Goal: Check status: Check status

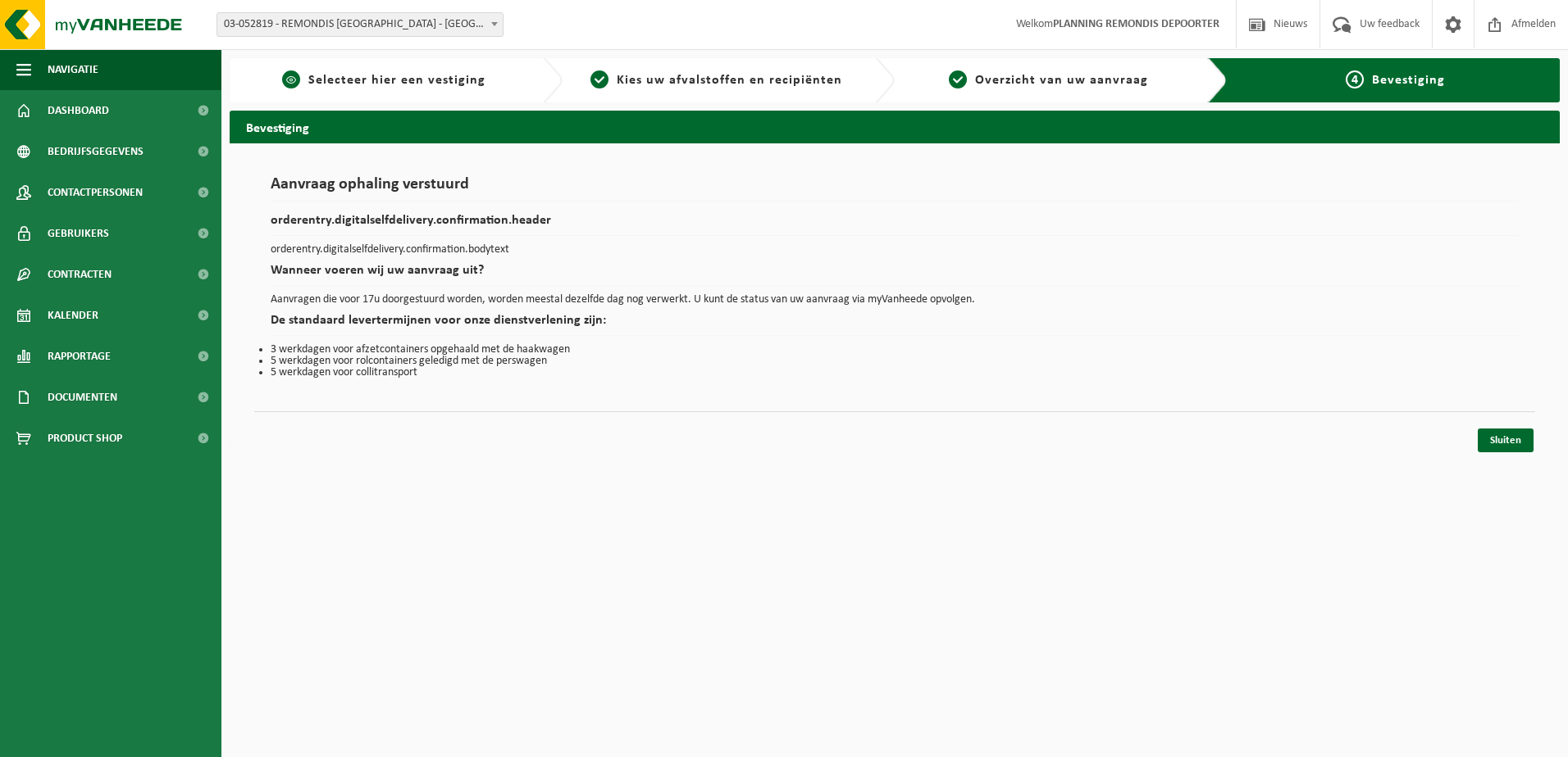
drag, startPoint x: 75, startPoint y: 104, endPoint x: 243, endPoint y: 90, distance: 168.6
click at [75, 105] on span "Dashboard" at bounding box center [79, 110] width 62 height 41
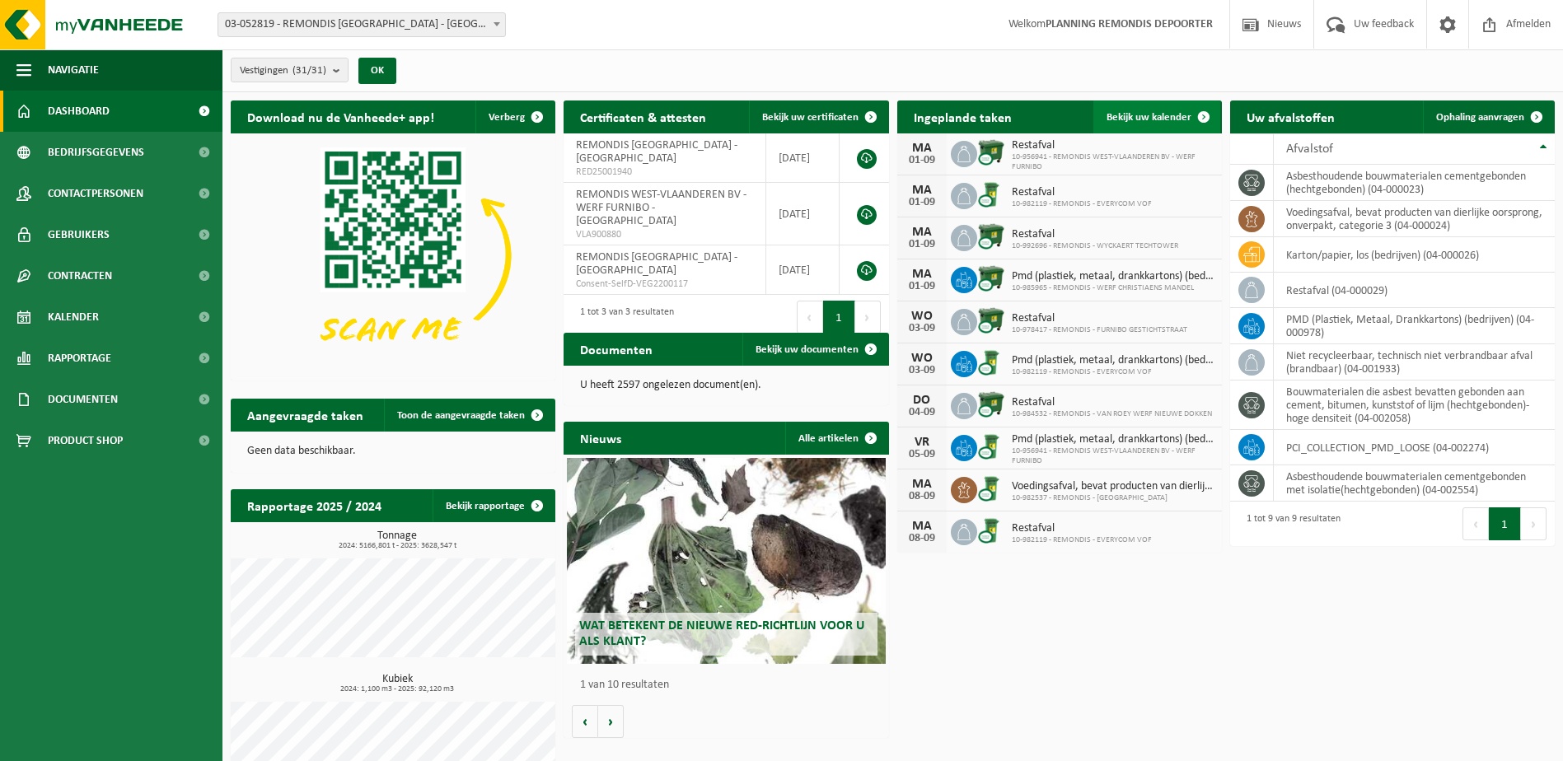
click at [1165, 109] on link "Bekijk uw kalender" at bounding box center [1157, 117] width 127 height 33
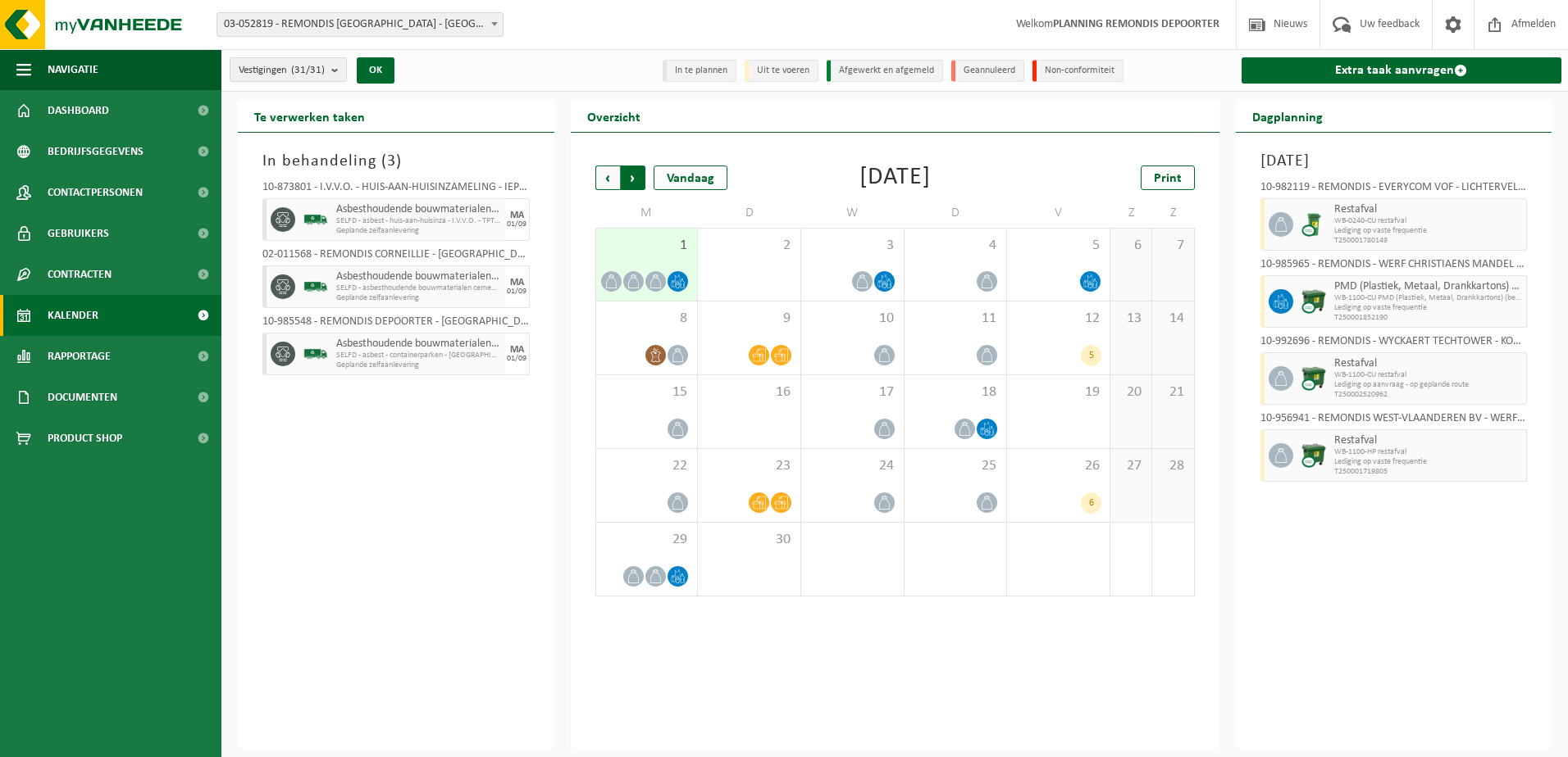
click at [603, 175] on span "Vorige" at bounding box center [607, 177] width 25 height 25
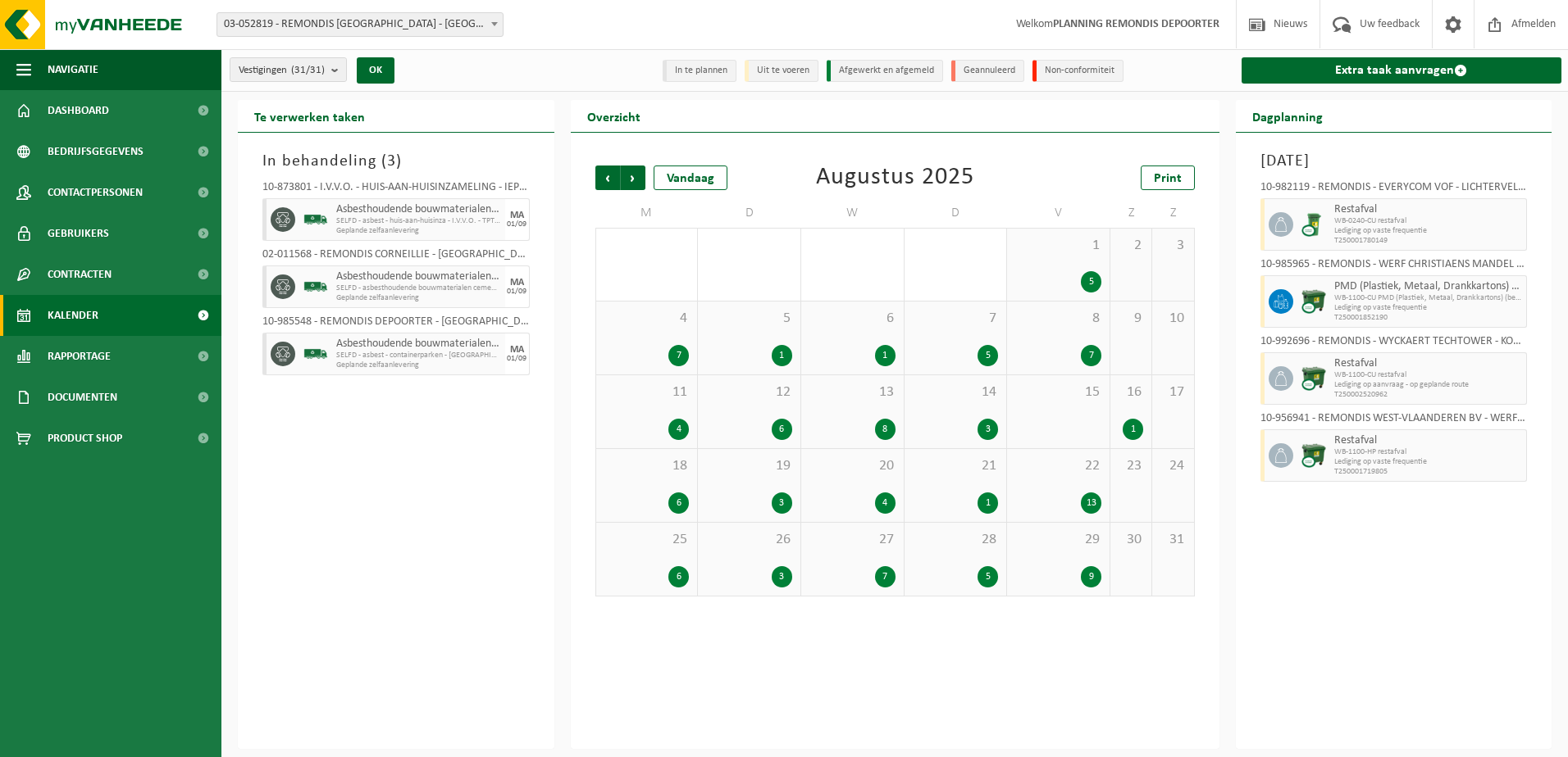
click at [1055, 560] on div "29 9" at bounding box center [1058, 559] width 102 height 73
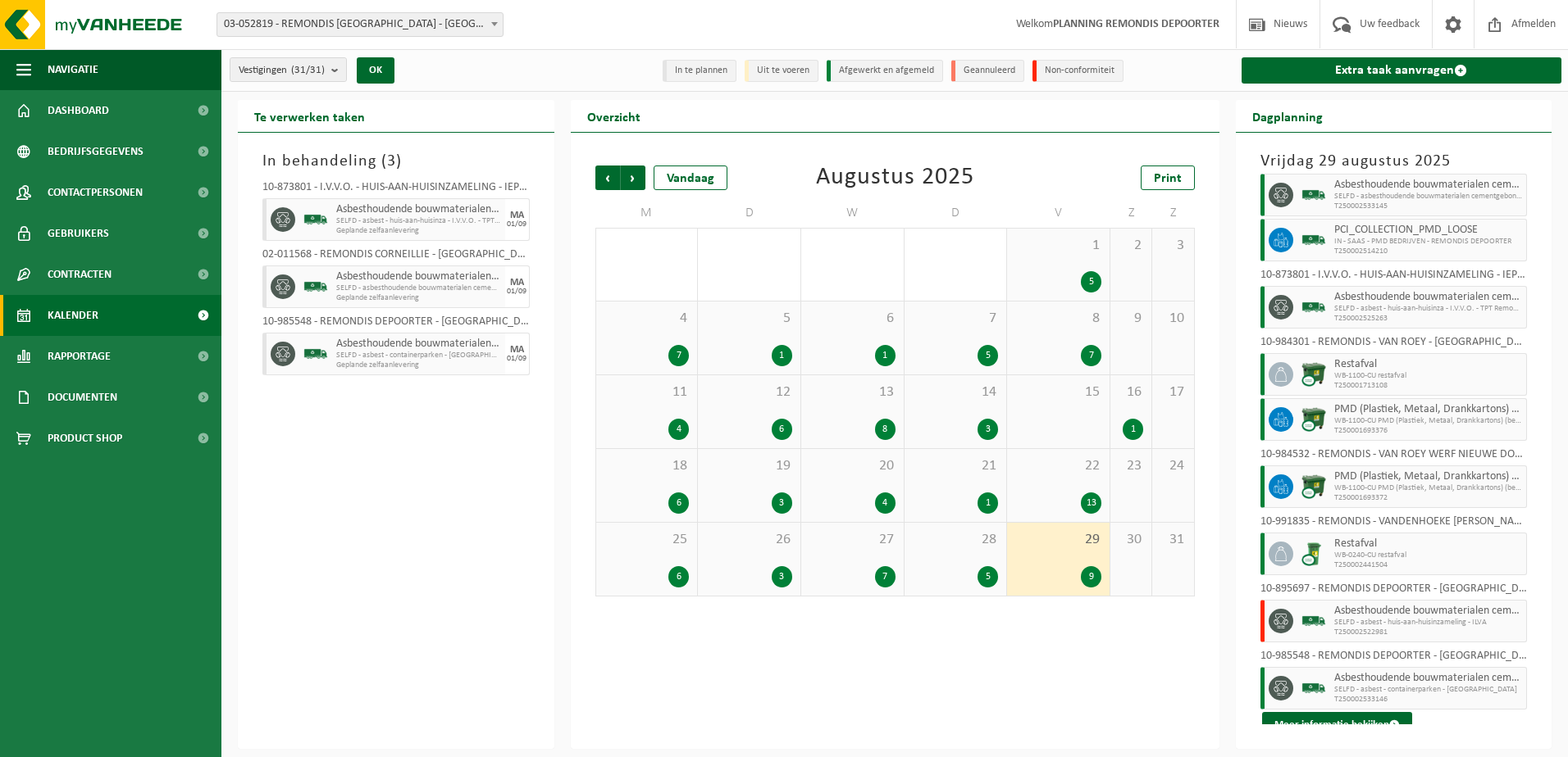
scroll to position [38, 0]
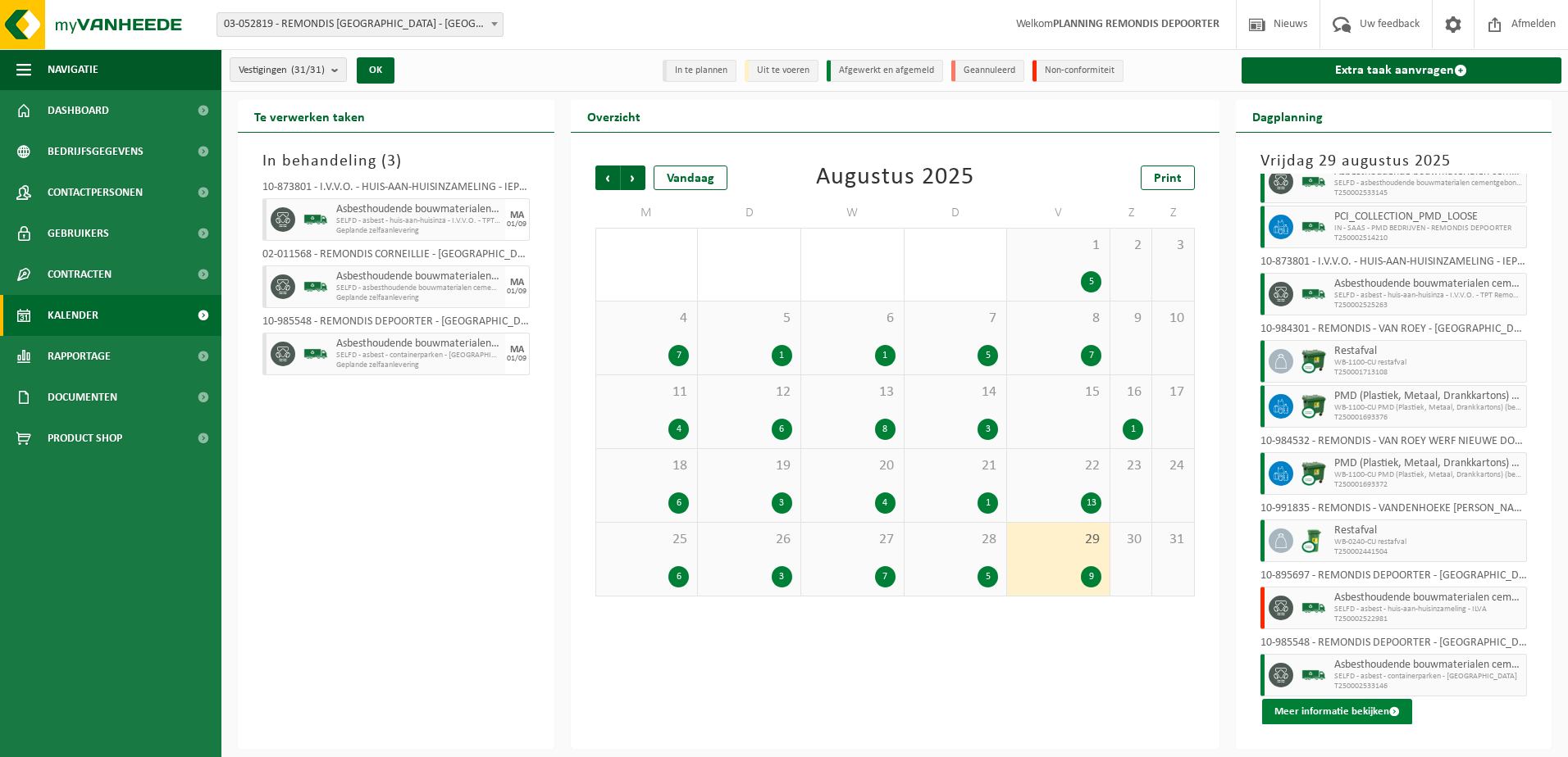
click at [1391, 717] on span at bounding box center [1394, 711] width 11 height 11
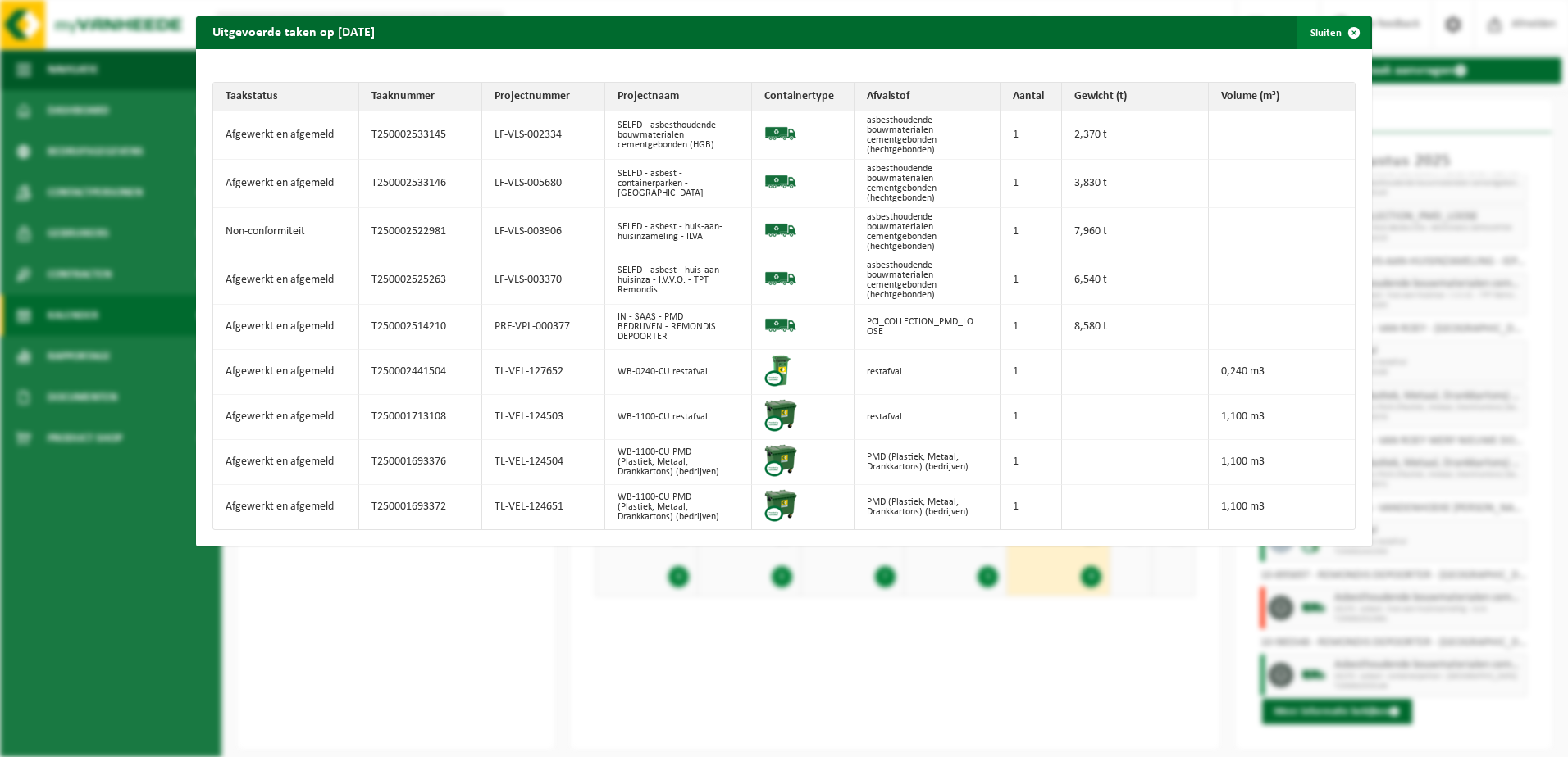
click at [1354, 31] on span "button" at bounding box center [1353, 32] width 33 height 33
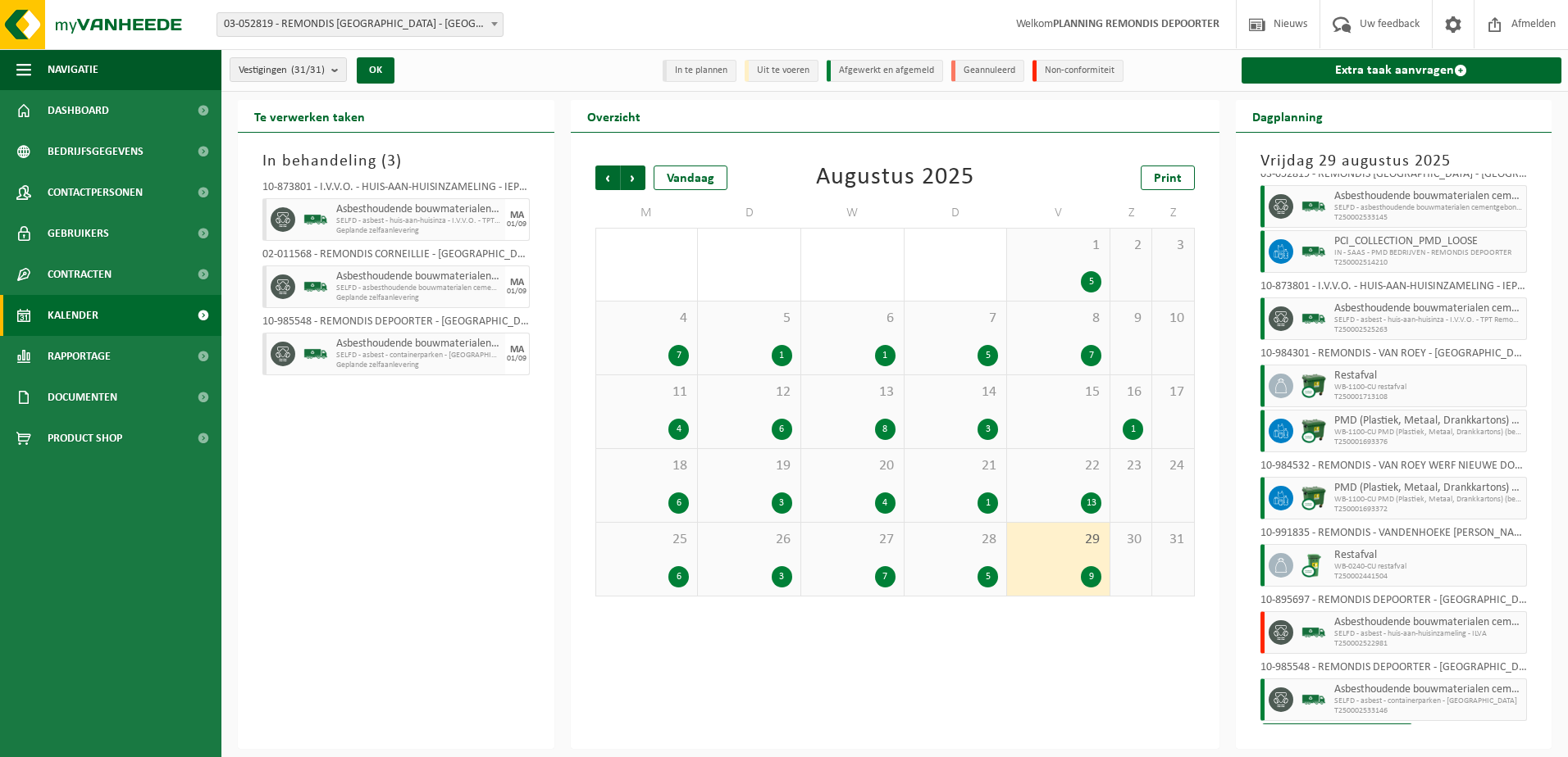
scroll to position [0, 0]
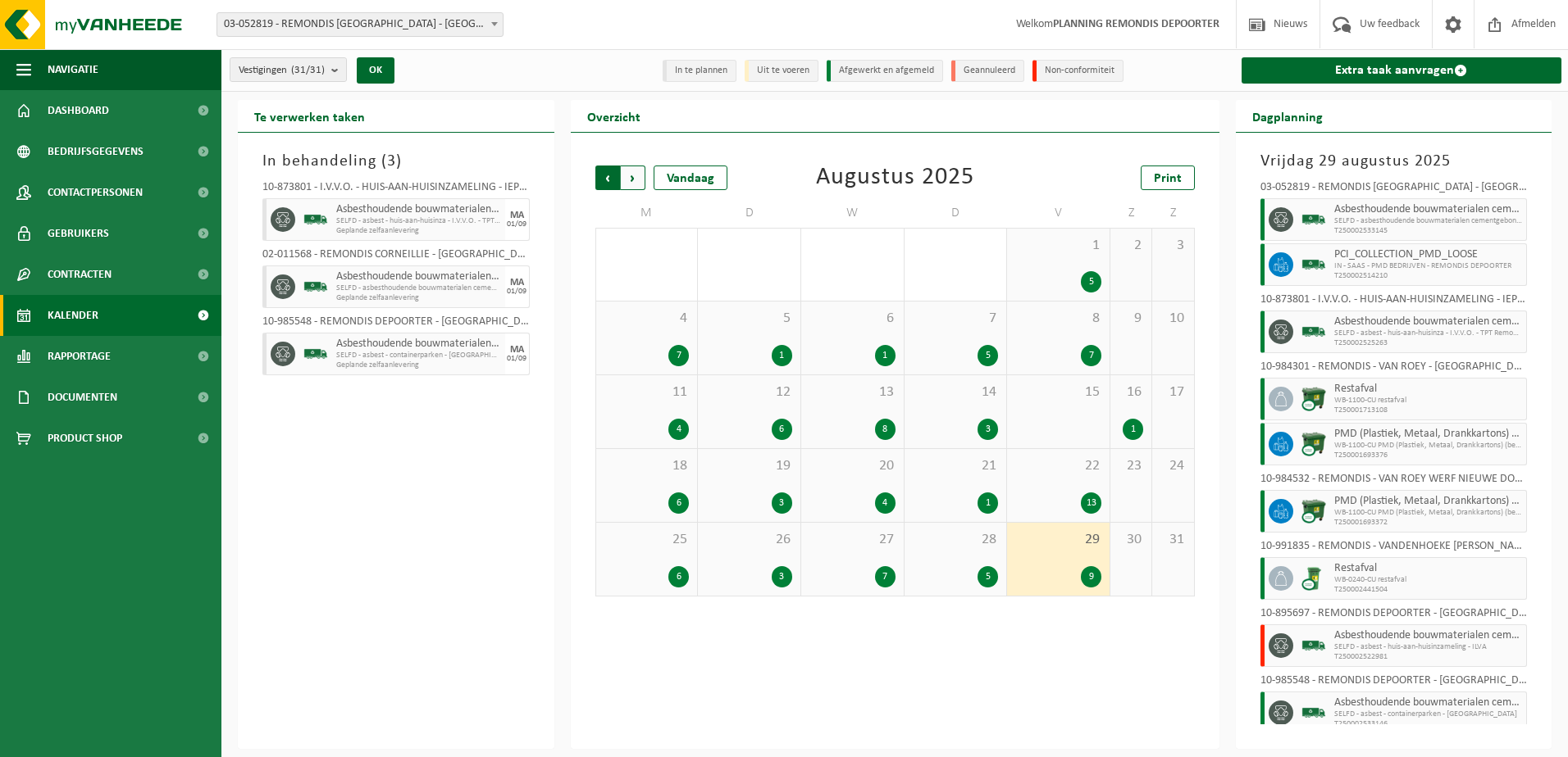
click at [636, 179] on span "Volgende" at bounding box center [633, 177] width 25 height 25
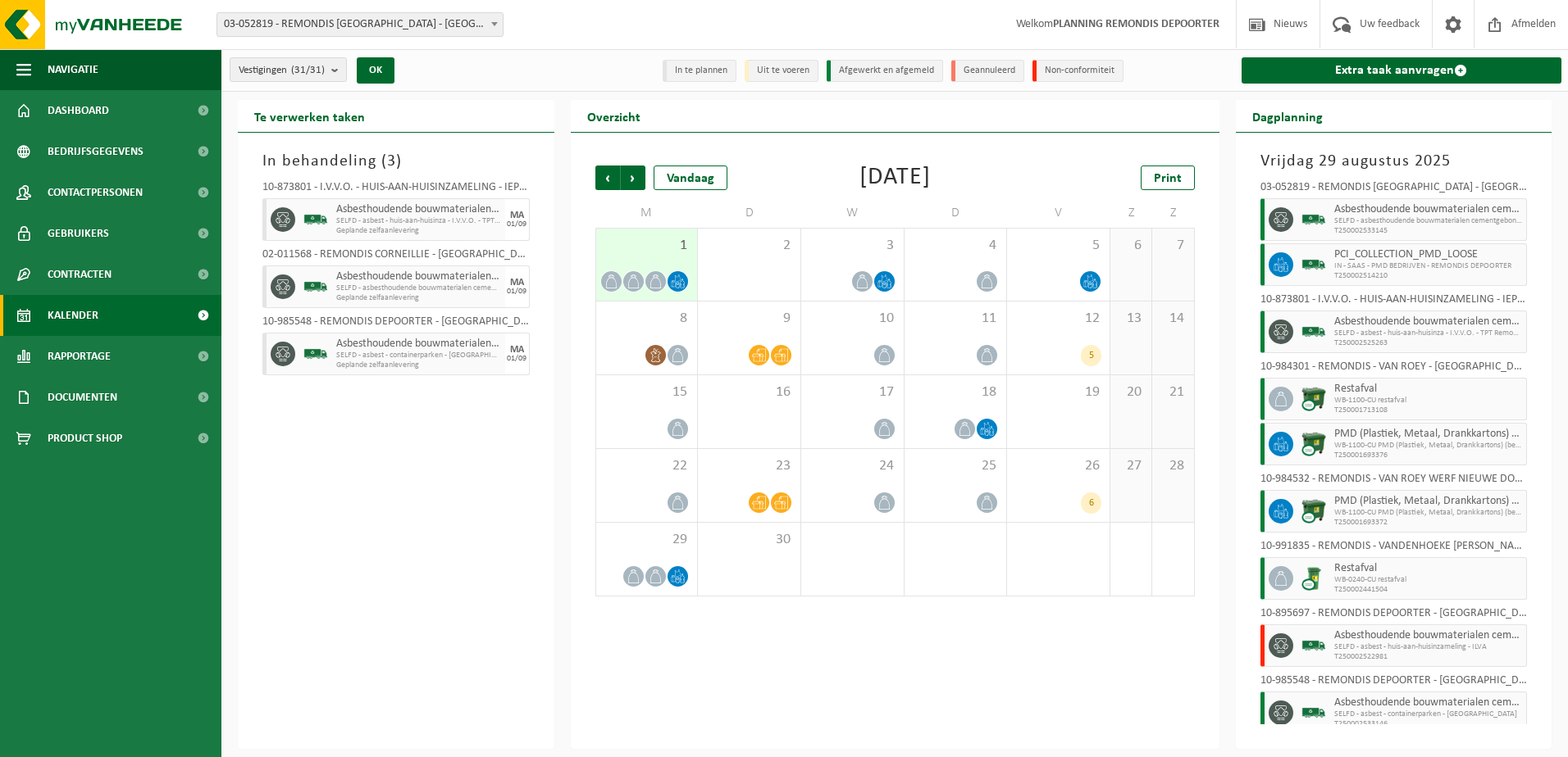
click at [662, 236] on div "1" at bounding box center [647, 265] width 101 height 73
